Goal: Navigation & Orientation: Find specific page/section

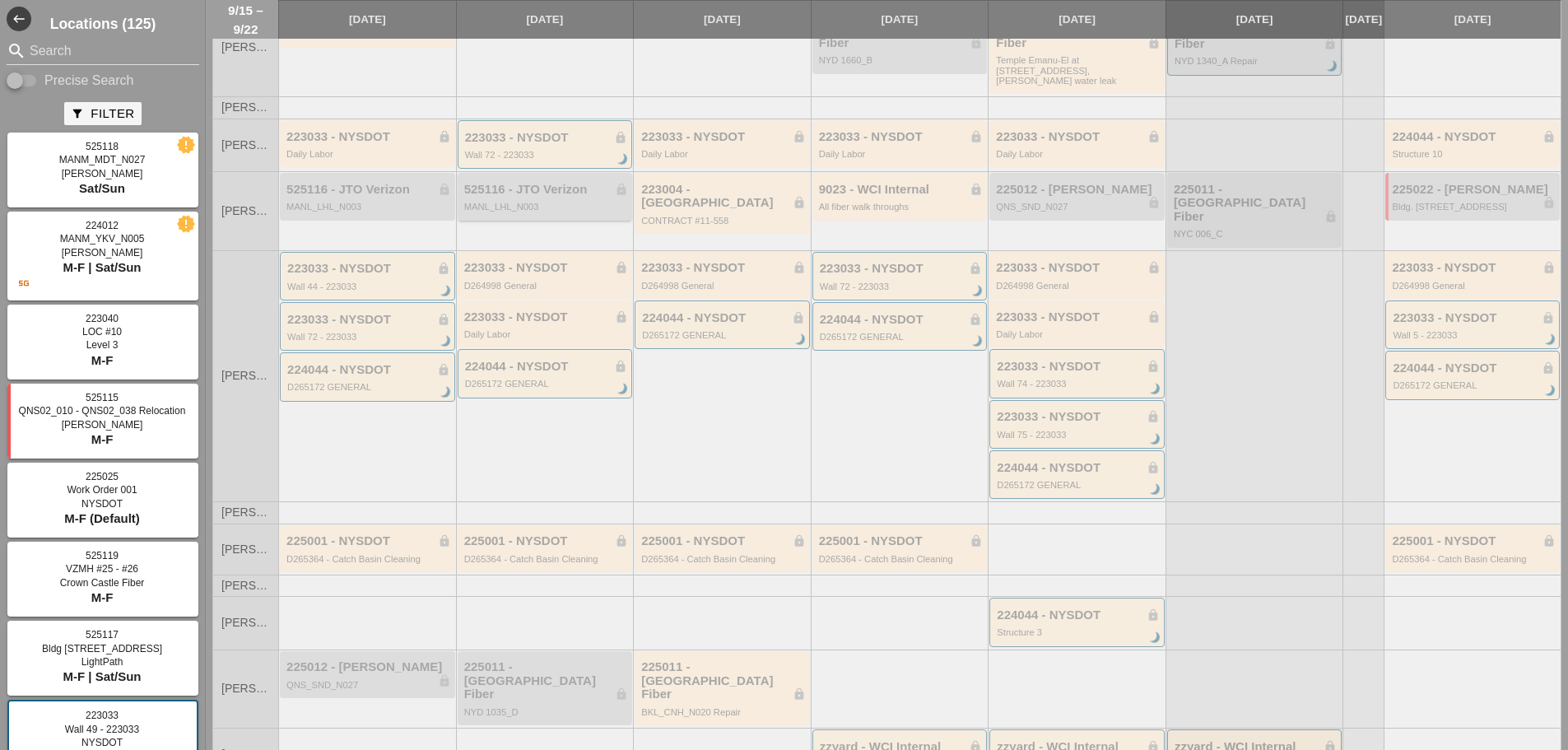
scroll to position [1, 0]
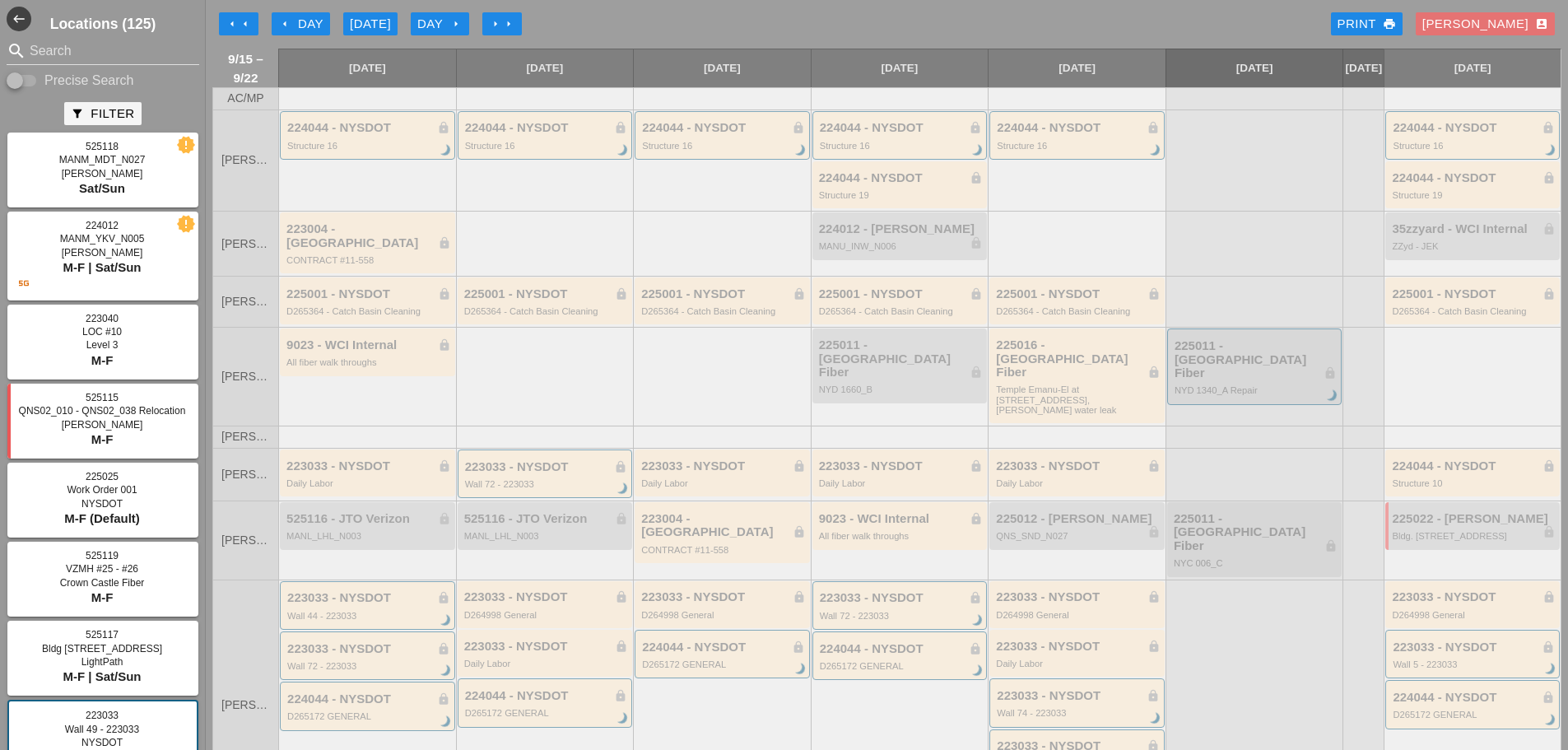
click at [454, 23] on icon "arrow_right" at bounding box center [456, 23] width 13 height 13
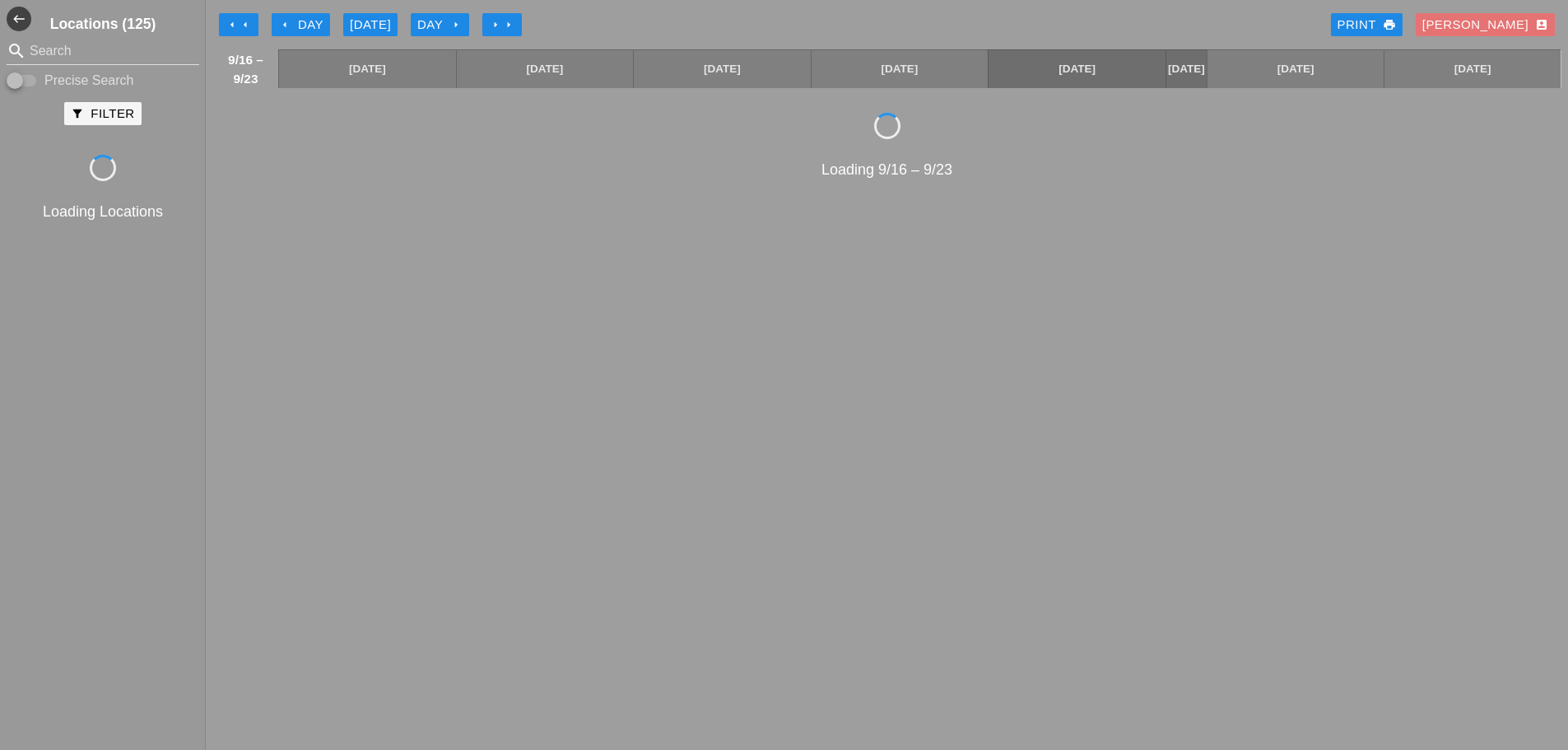
click at [484, 23] on button "arrow_right arrow_right" at bounding box center [502, 24] width 39 height 23
click at [292, 27] on div "arrow_left Day" at bounding box center [301, 25] width 45 height 19
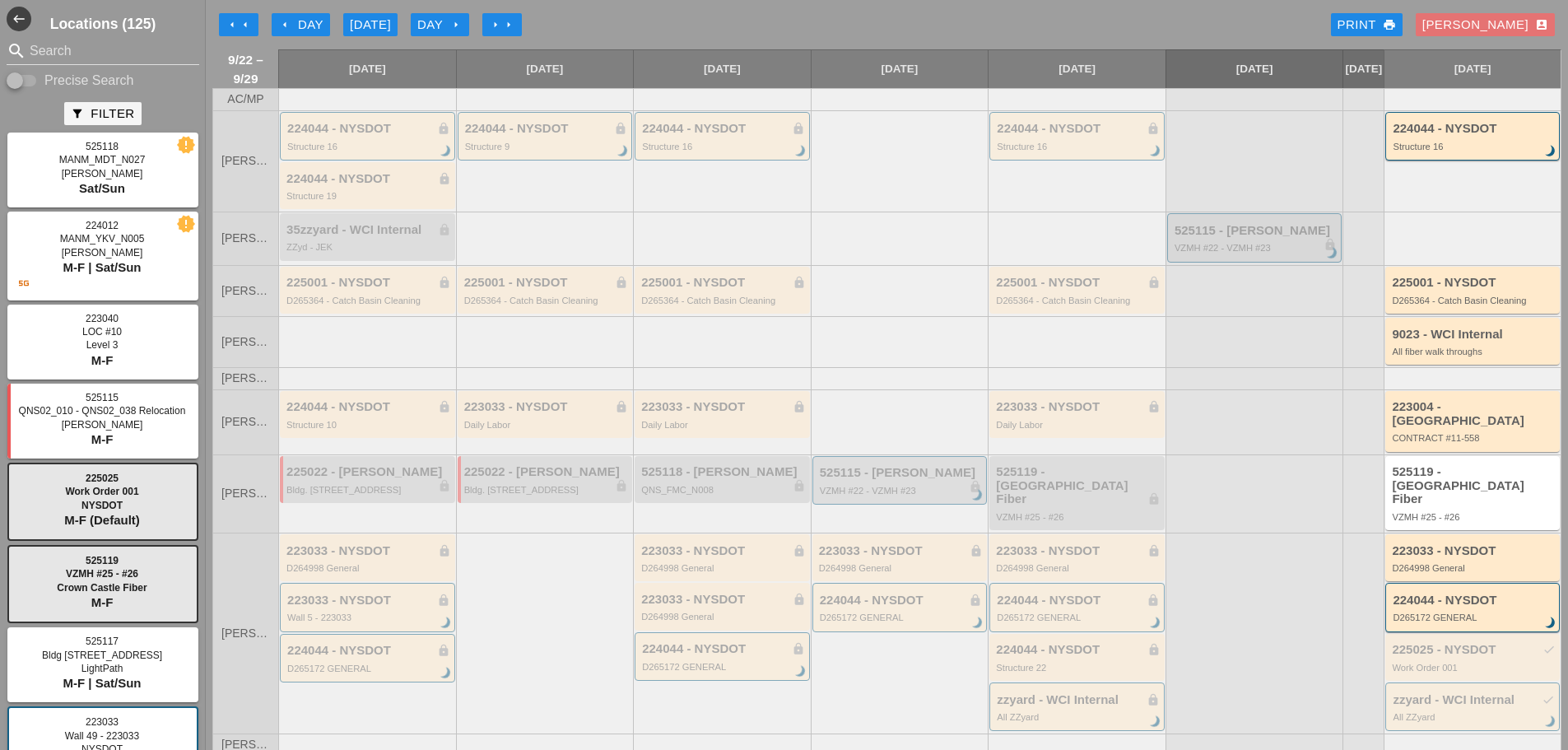
click at [249, 23] on icon "arrow_left" at bounding box center [245, 24] width 13 height 13
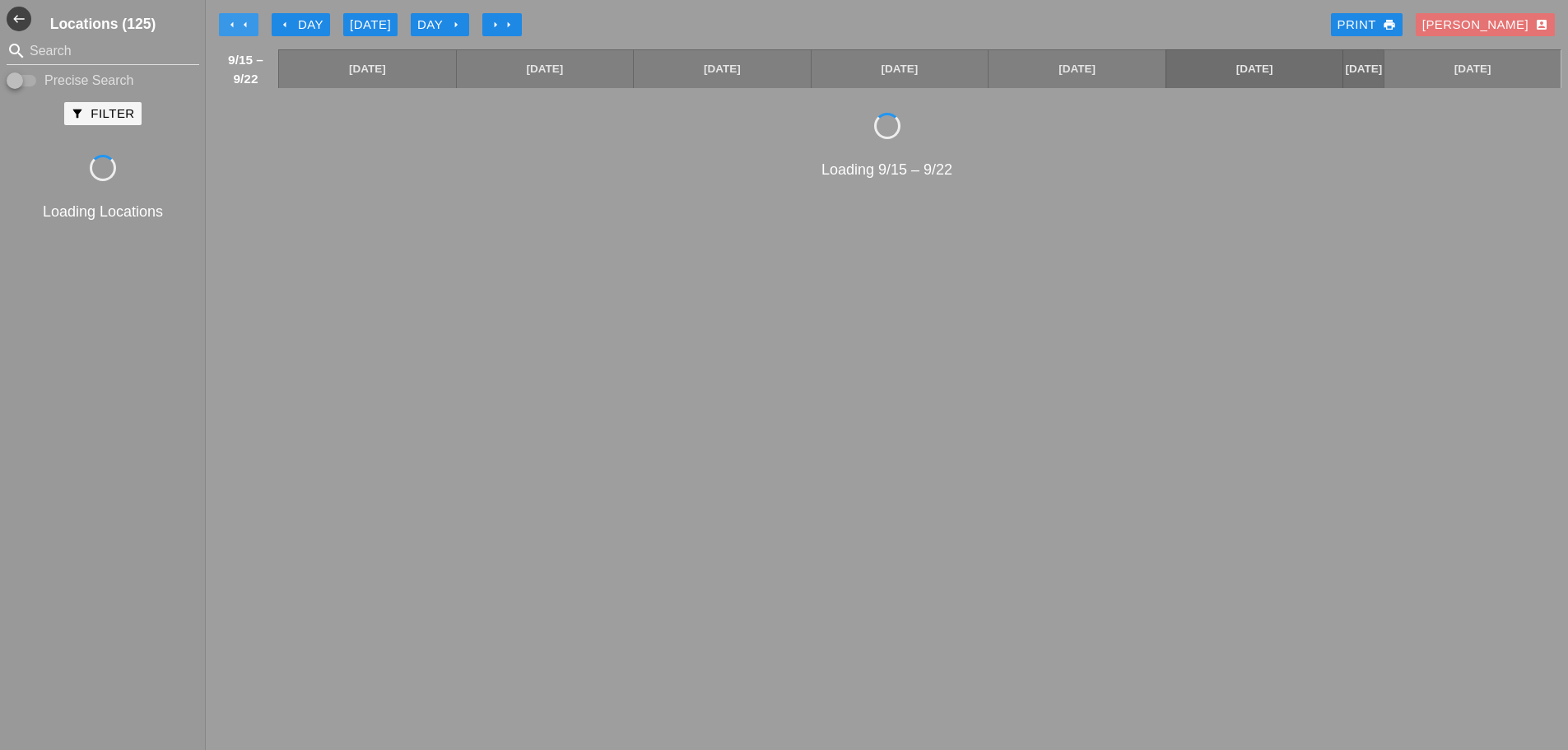
click at [249, 23] on icon "arrow_left" at bounding box center [245, 24] width 13 height 13
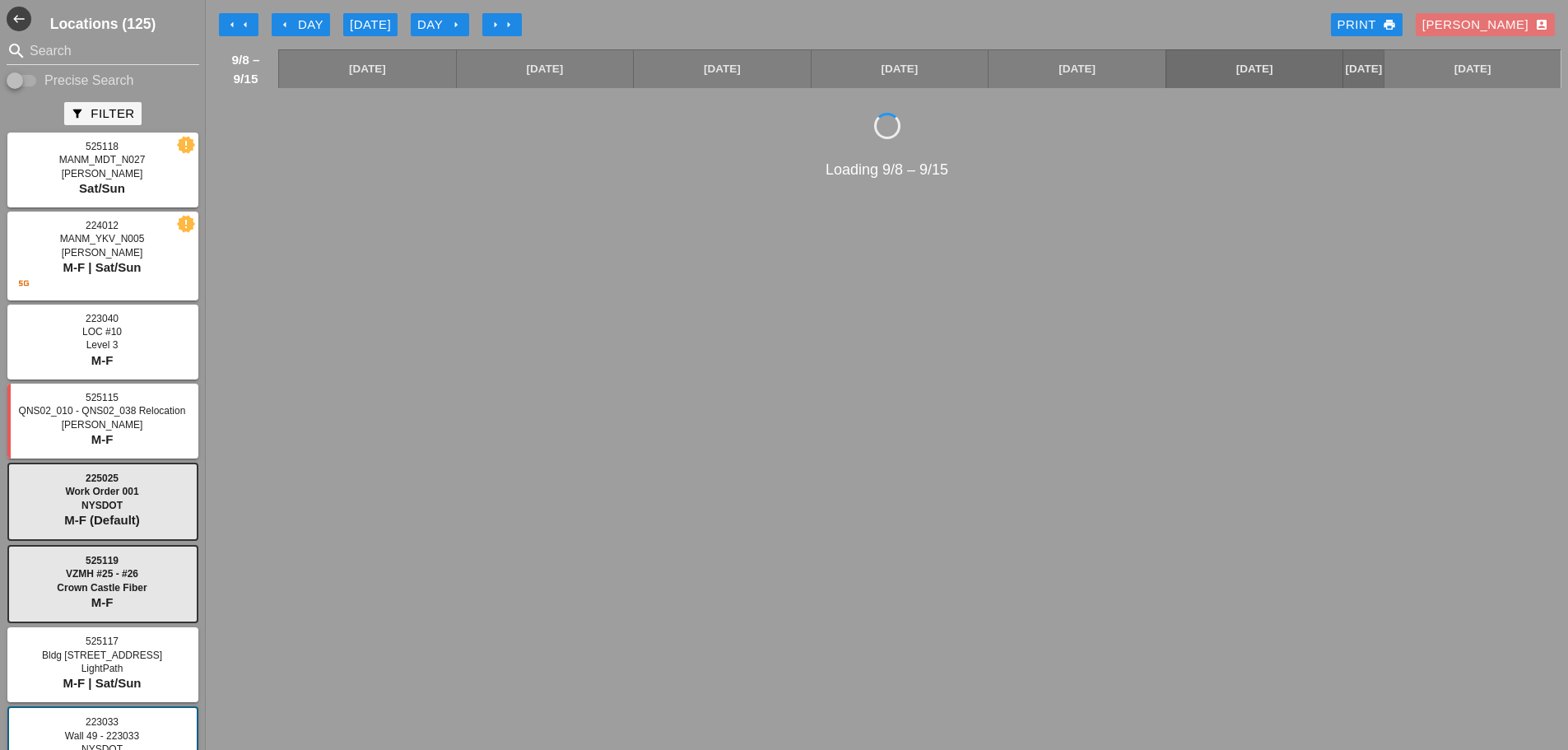
click at [248, 23] on icon "arrow_left" at bounding box center [245, 24] width 13 height 13
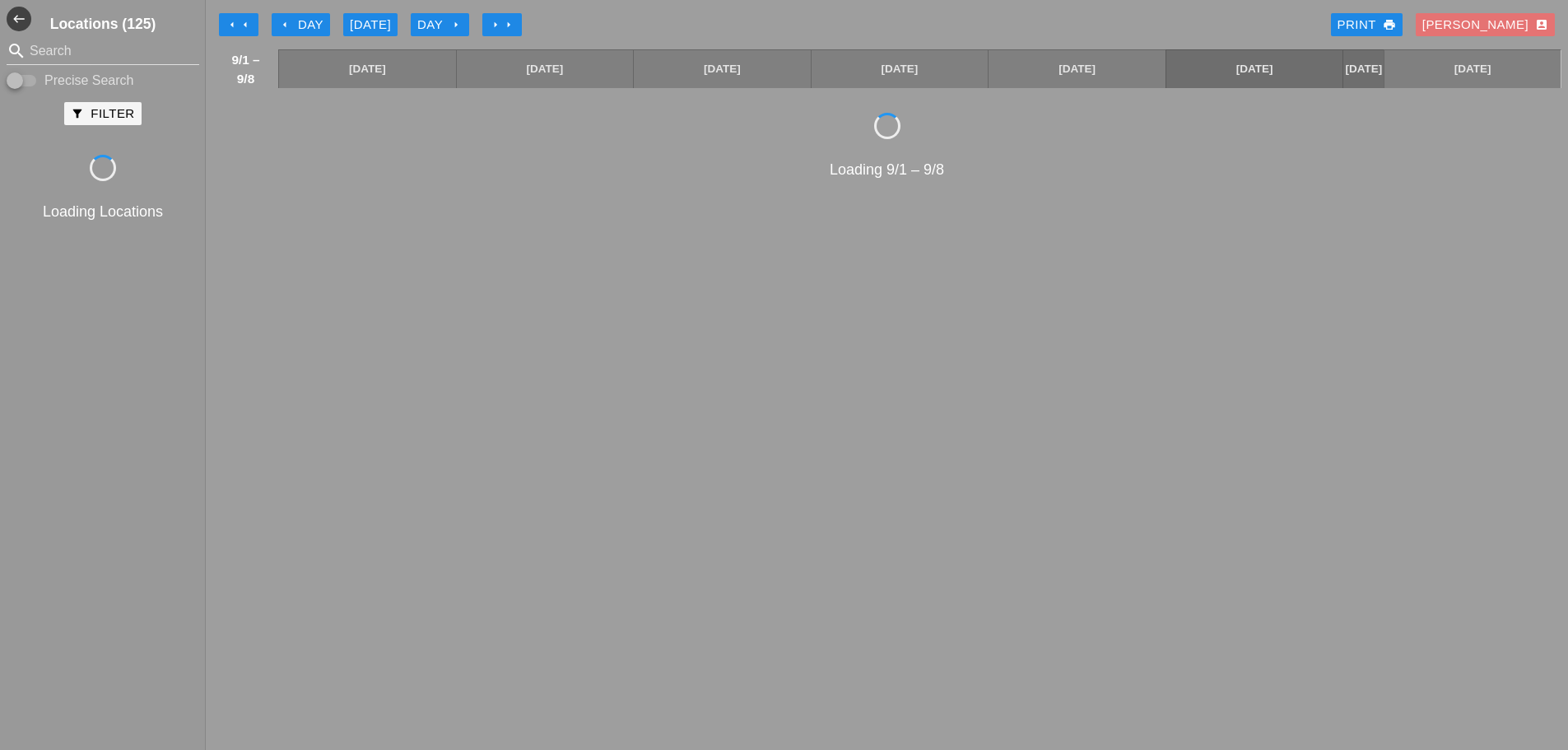
click at [248, 23] on icon "arrow_left" at bounding box center [245, 24] width 13 height 13
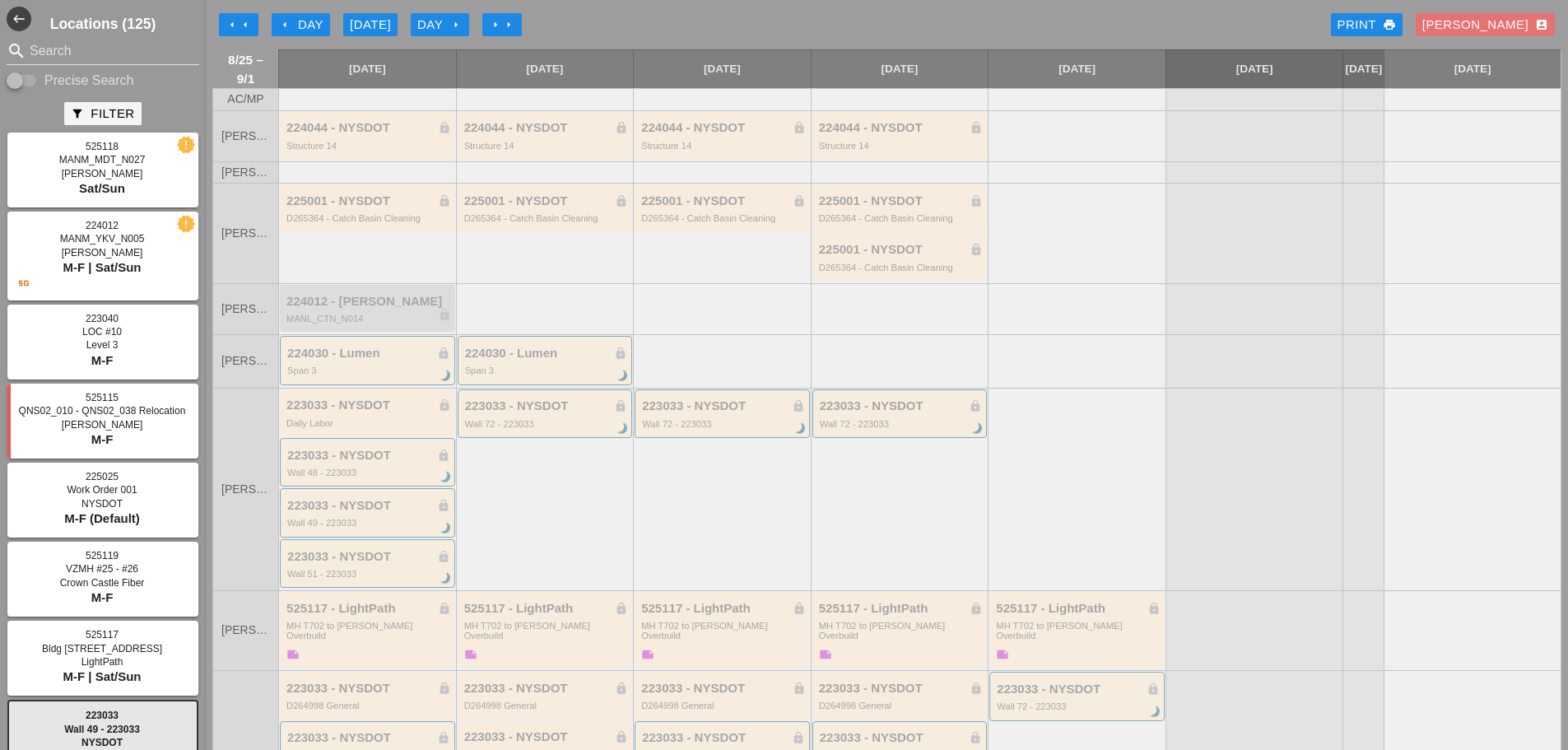
click at [246, 26] on icon "arrow_left" at bounding box center [245, 24] width 13 height 13
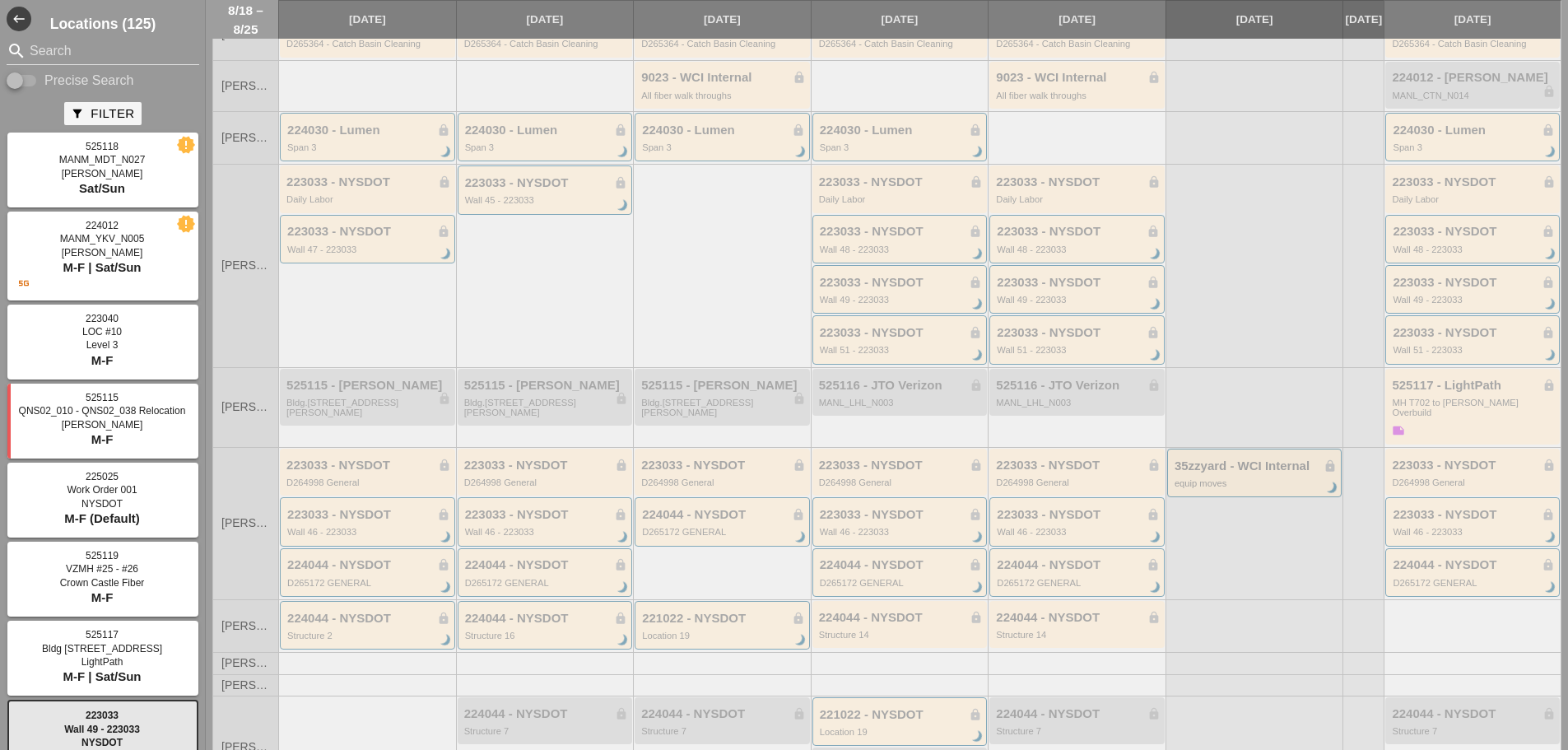
scroll to position [3, 0]
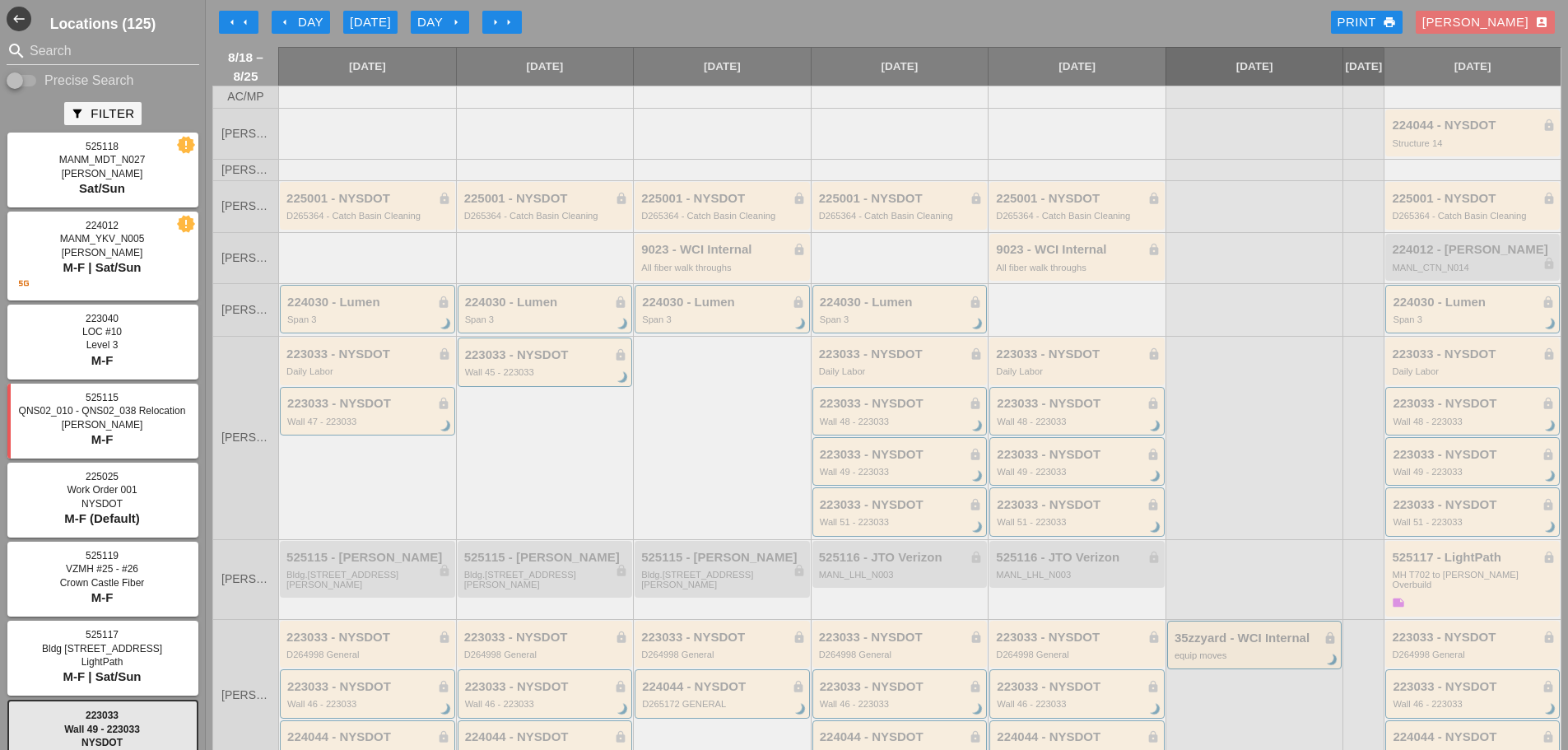
click at [256, 23] on button "arrow_left arrow_left" at bounding box center [239, 22] width 39 height 23
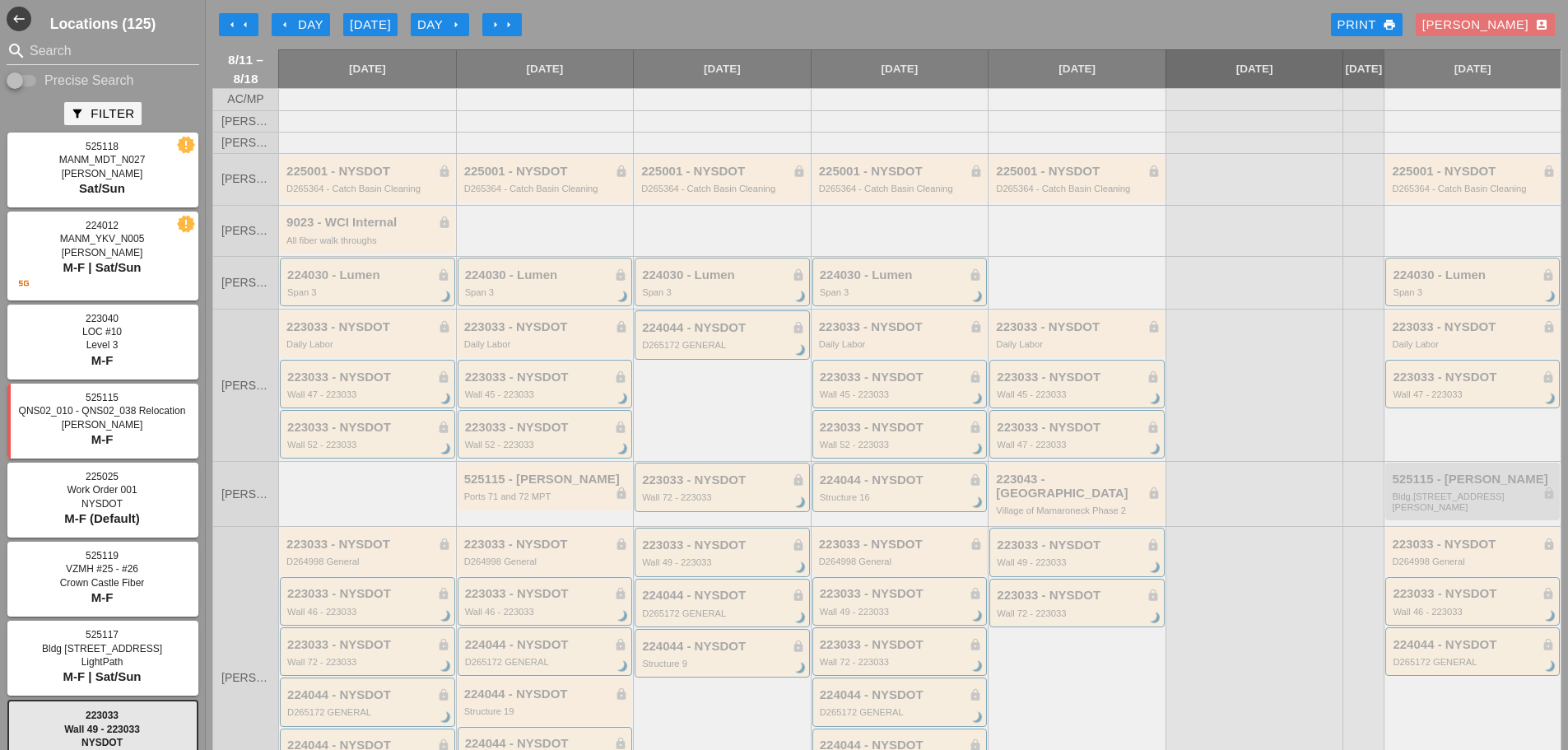
scroll to position [83, 0]
